Goal: Navigation & Orientation: Go to known website

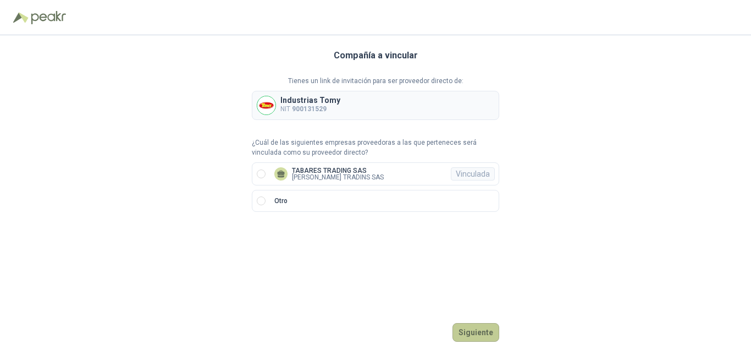
click at [478, 330] on button "Siguiente" at bounding box center [476, 332] width 47 height 19
click at [476, 331] on button "Ingresar" at bounding box center [477, 332] width 43 height 19
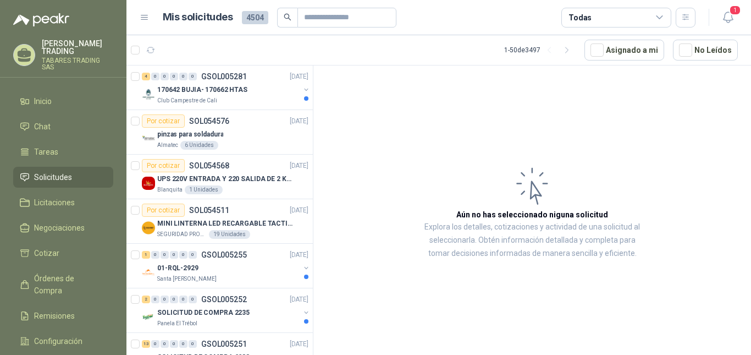
click at [71, 57] on p "TABARES TRADING SAS" at bounding box center [78, 63] width 72 height 13
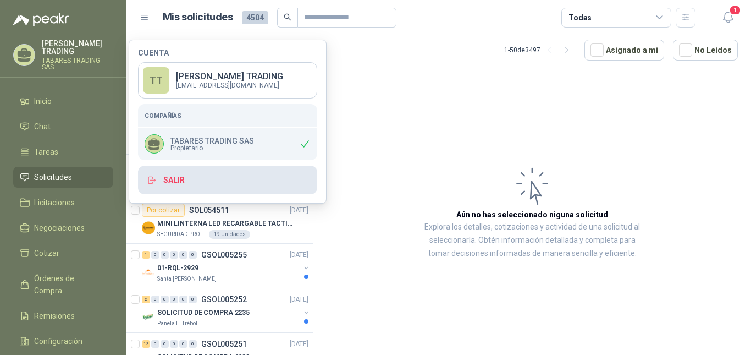
click at [175, 183] on button "Salir" at bounding box center [227, 180] width 179 height 29
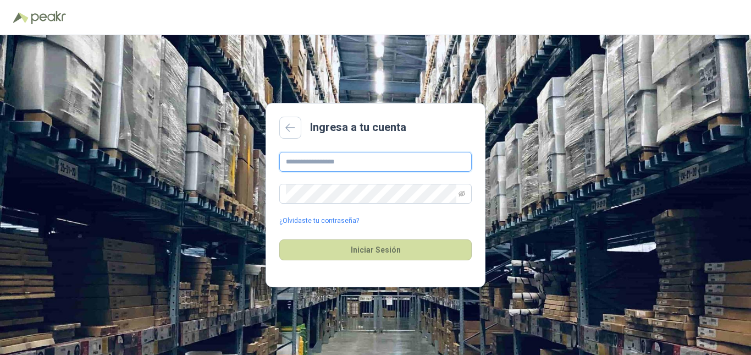
click at [331, 159] on input "text" at bounding box center [375, 162] width 193 height 20
type input "**********"
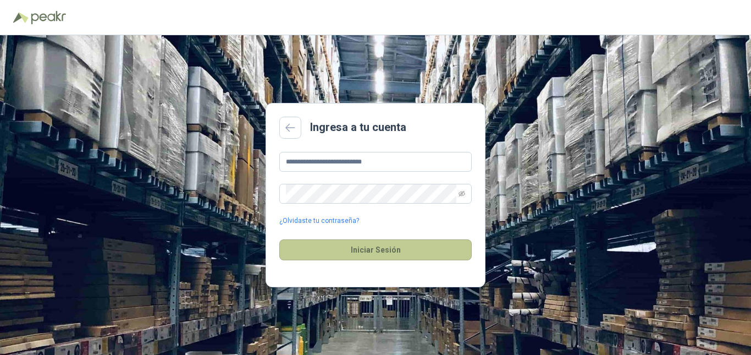
click at [364, 253] on button "Iniciar Sesión" at bounding box center [375, 249] width 193 height 21
